Goal: Contribute content

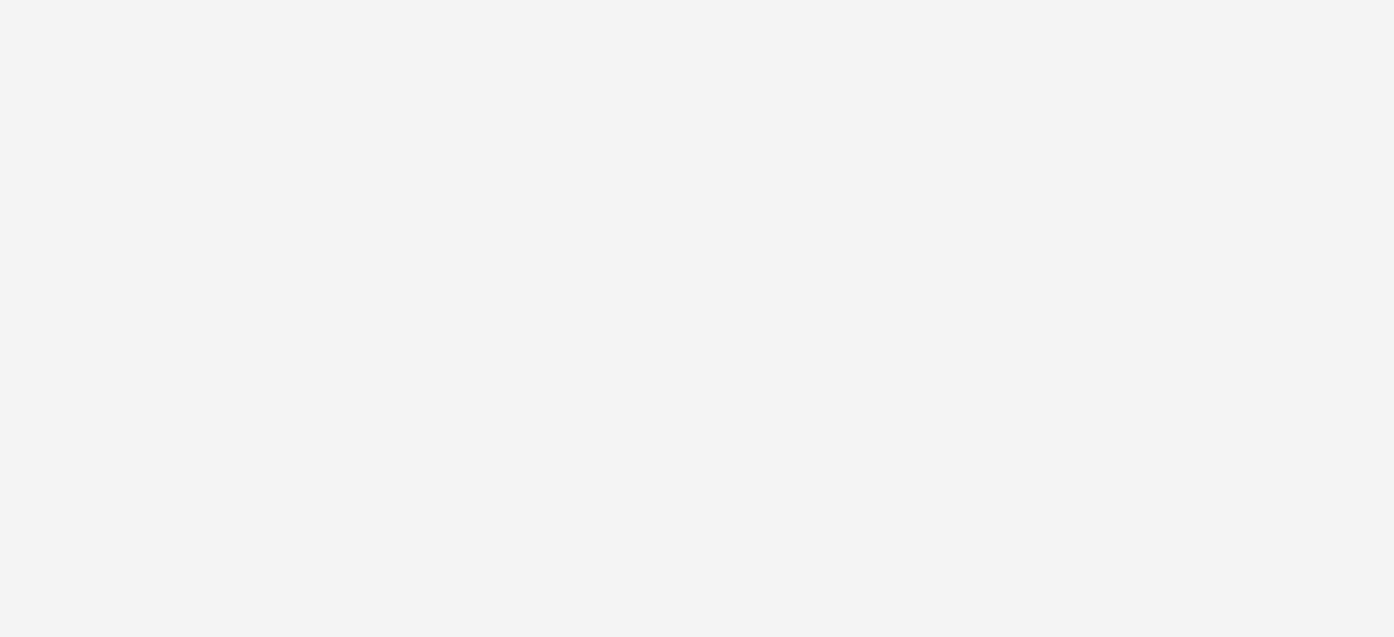
select select "74ee30ea-faea-4dd3-a1ad-716b3210ee10"
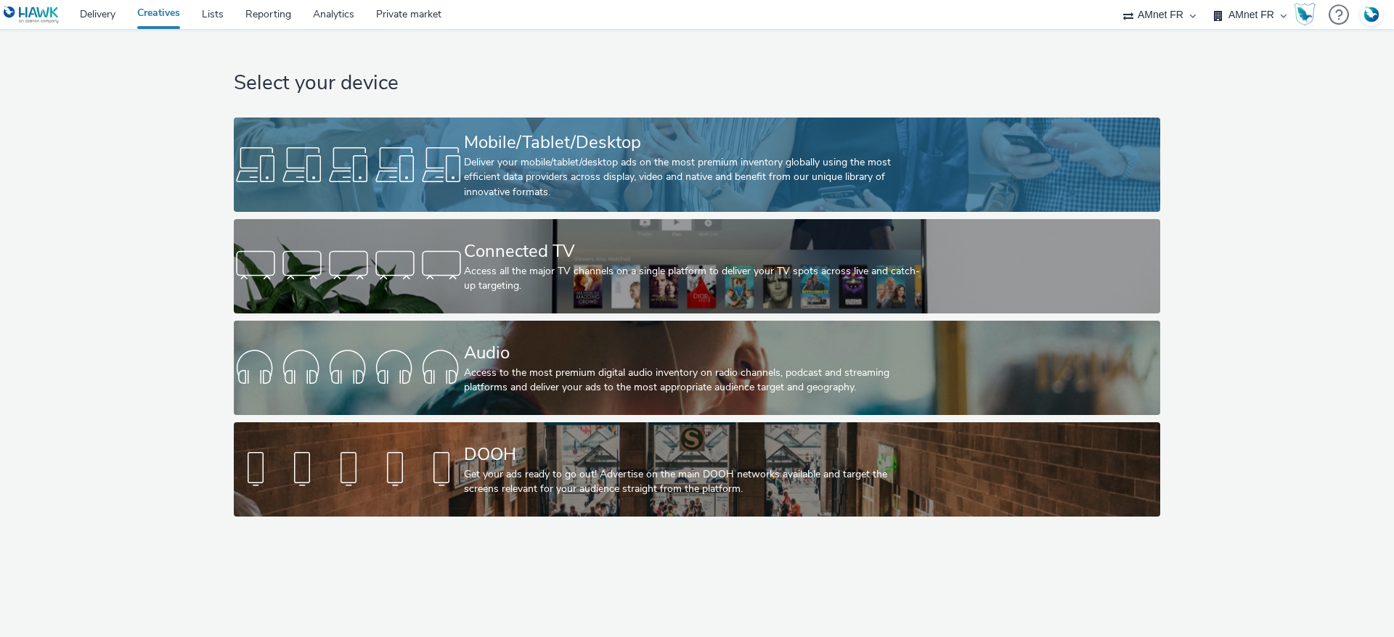
click at [531, 171] on div "Deliver your mobile/tablet/desktop ads on the most premium inventory globally u…" at bounding box center [694, 177] width 460 height 44
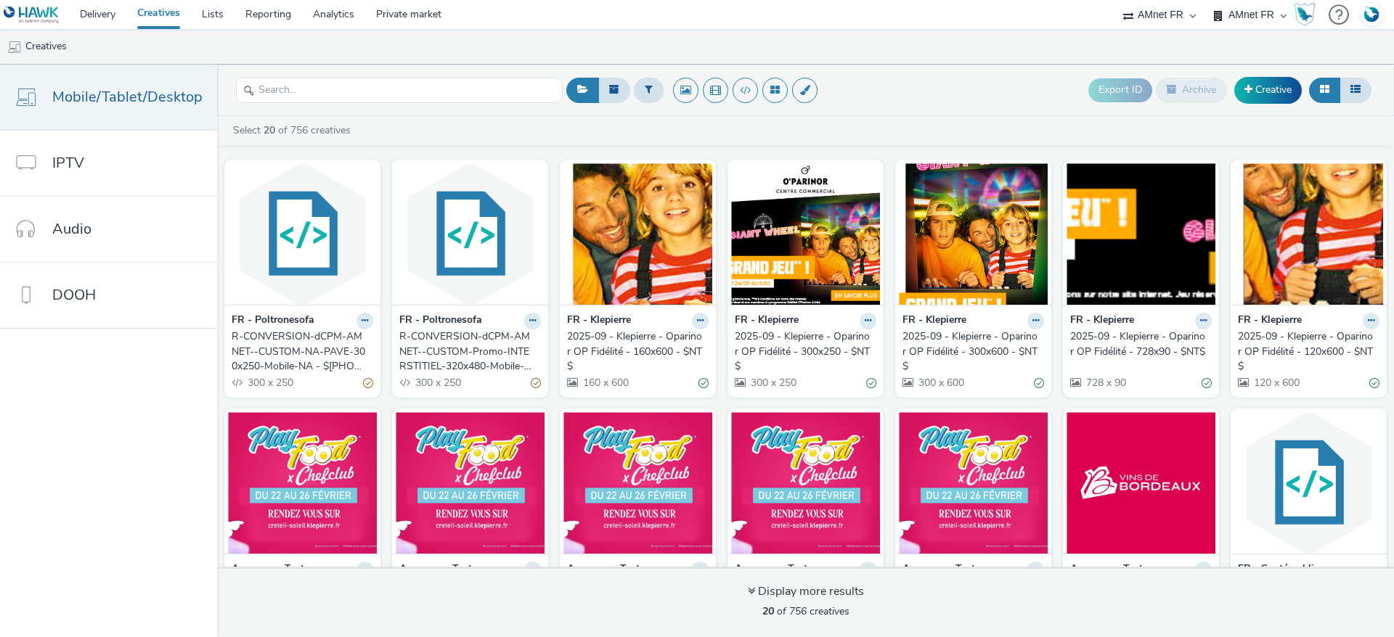
click at [167, 110] on link "Mobile/Tablet/Desktop" at bounding box center [108, 97] width 217 height 65
click at [1284, 99] on link "Creative" at bounding box center [1268, 90] width 68 height 26
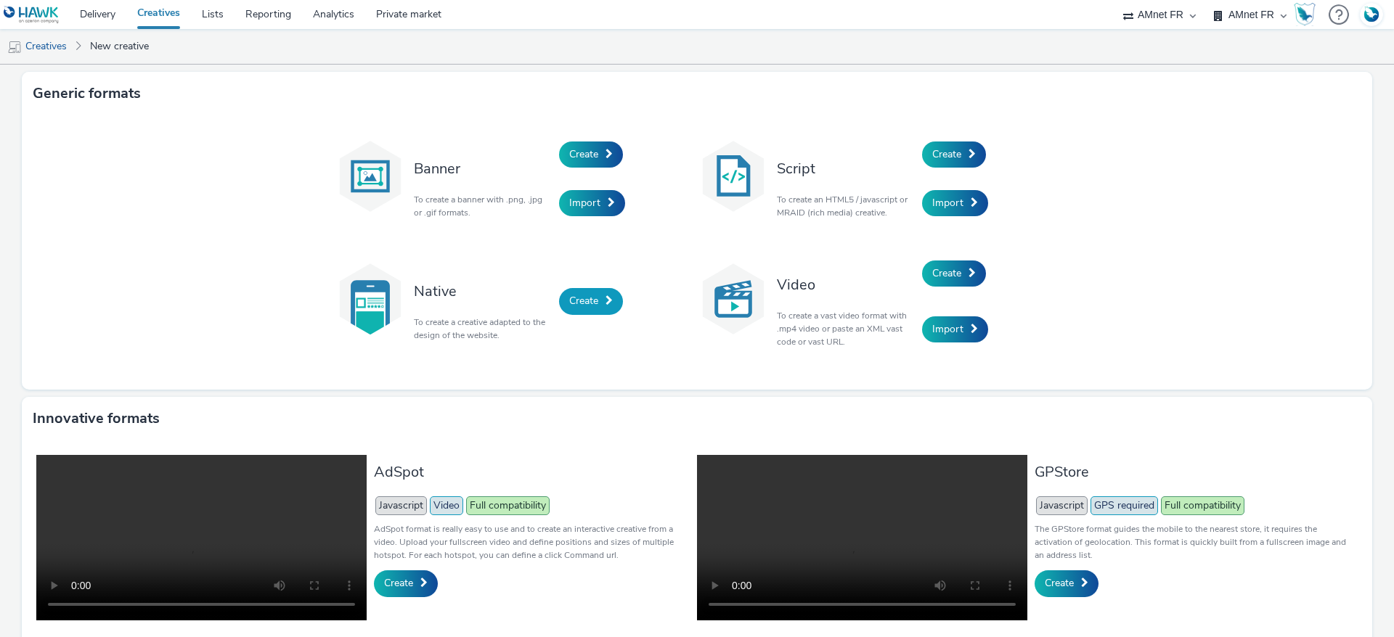
click at [569, 306] on span "Create" at bounding box center [583, 301] width 29 height 14
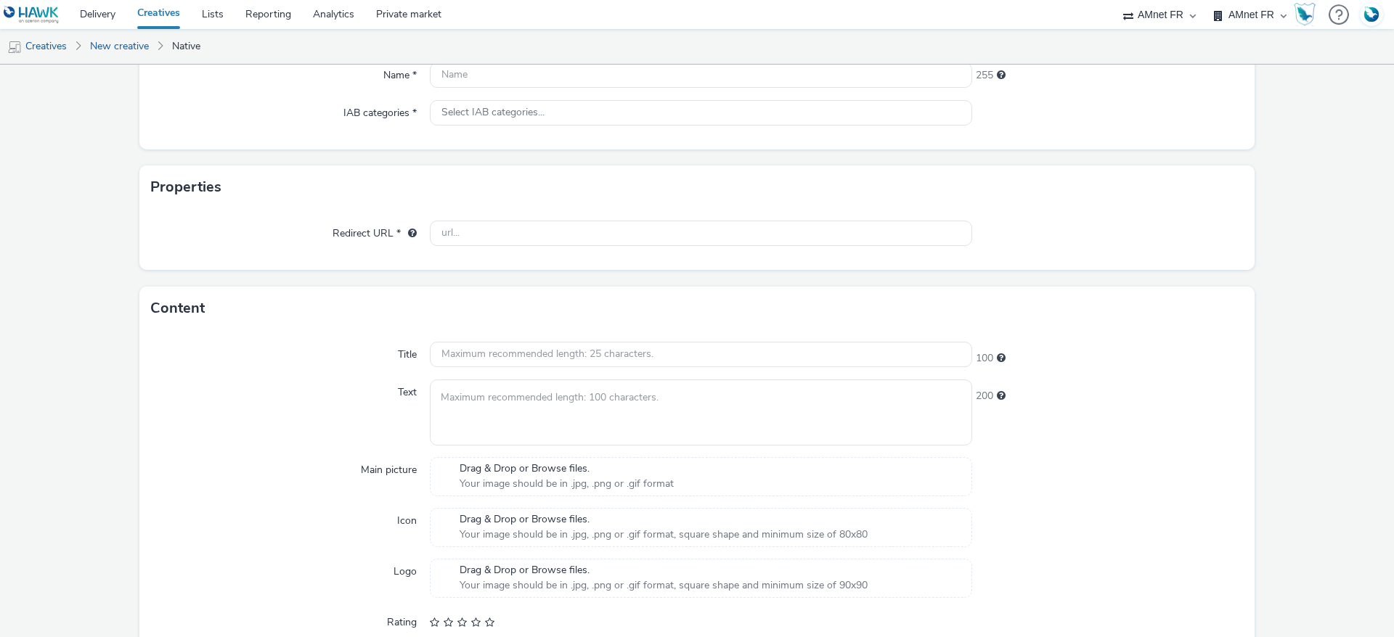
scroll to position [336, 0]
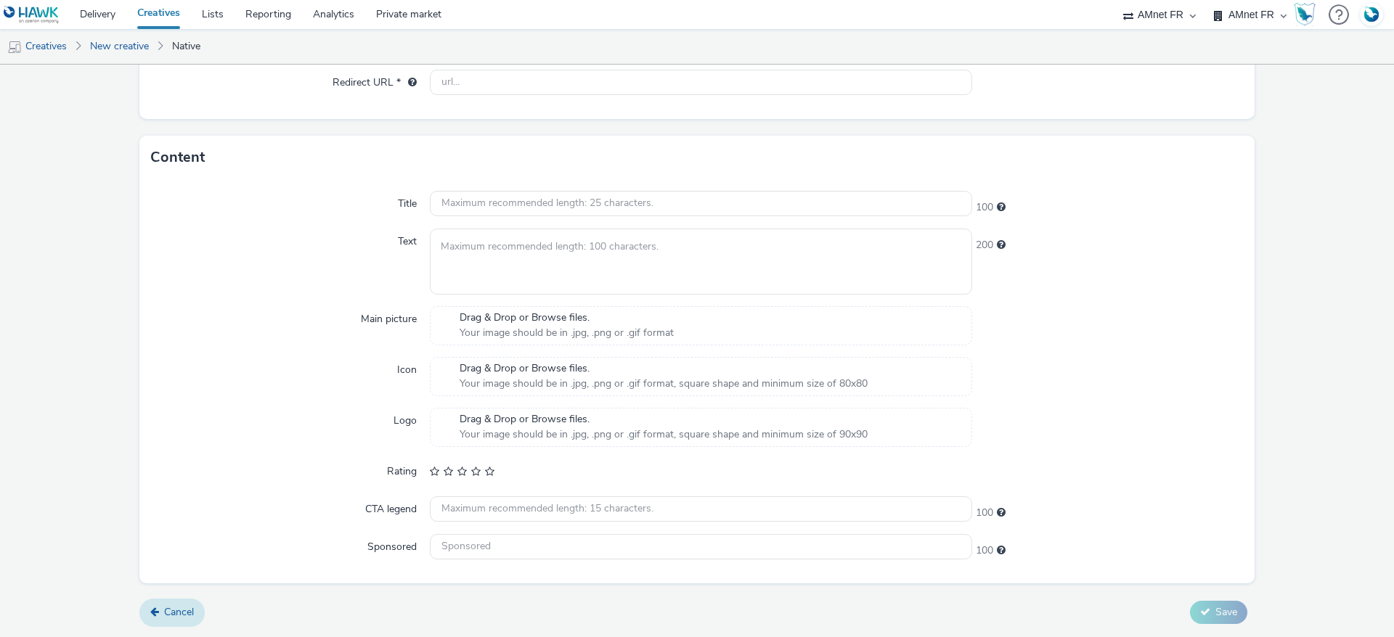
click at [173, 613] on span "Cancel" at bounding box center [179, 612] width 30 height 14
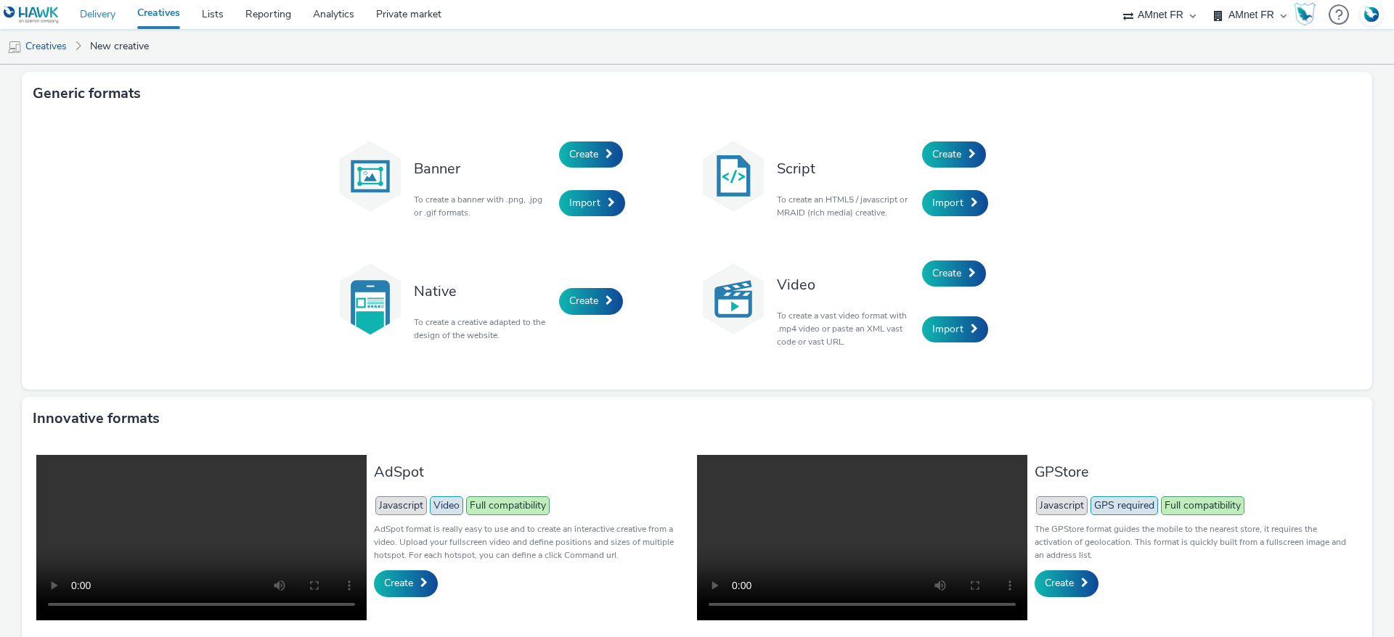
click at [104, 10] on link "Delivery" at bounding box center [97, 14] width 57 height 29
